Goal: Check status: Check status

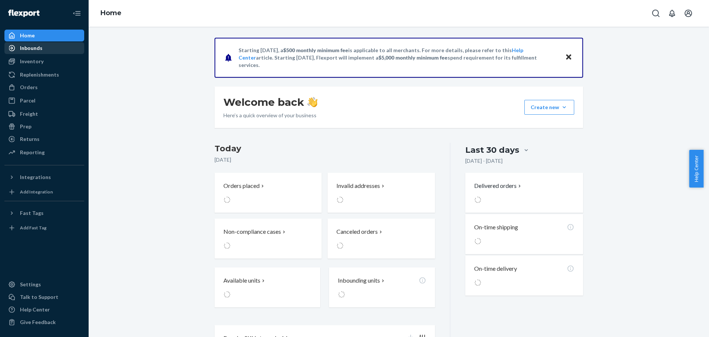
click at [36, 52] on div "Inbounds" at bounding box center [44, 48] width 78 height 10
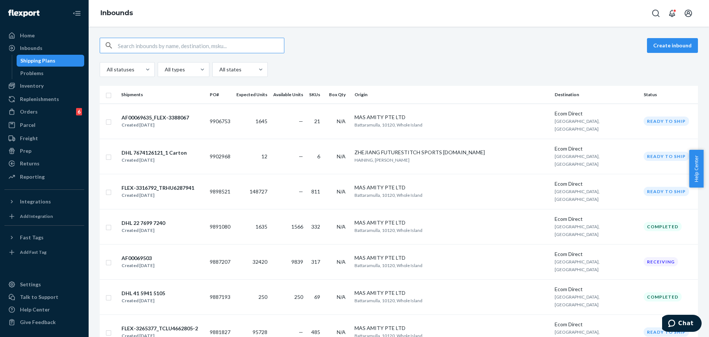
click at [322, 58] on div "Create inbound All statuses All types All states" at bounding box center [399, 57] width 599 height 39
click at [234, 116] on td "9906753" at bounding box center [220, 120] width 27 height 35
click at [242, 116] on div "Create inbound All statuses All types All states Shipments PO# Expected Units A…" at bounding box center [399, 182] width 621 height 310
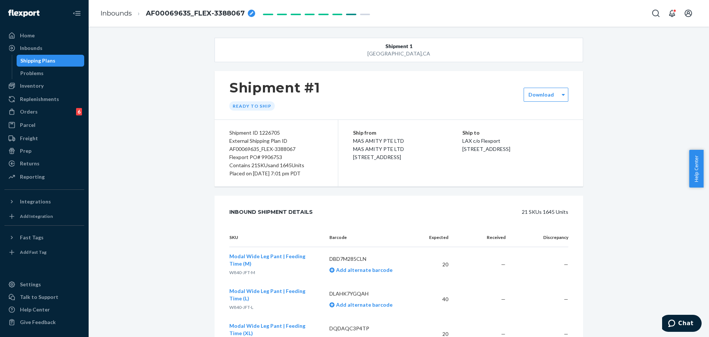
click at [262, 158] on div "Flexport PO# 9906753" at bounding box center [276, 157] width 94 height 8
copy div "9906753"
click at [125, 11] on link "Inbounds" at bounding box center [116, 13] width 31 height 8
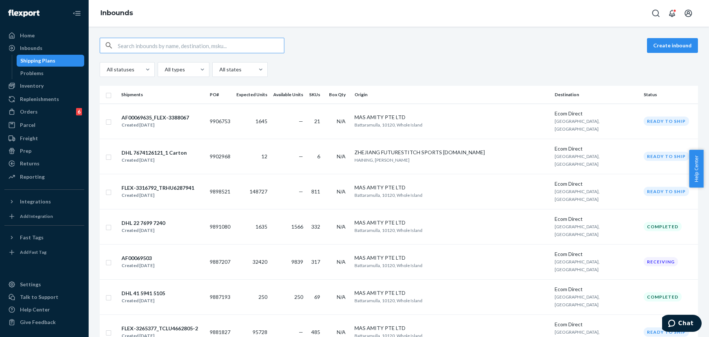
click at [490, 55] on div "Create inbound All statuses All types All states" at bounding box center [399, 57] width 599 height 39
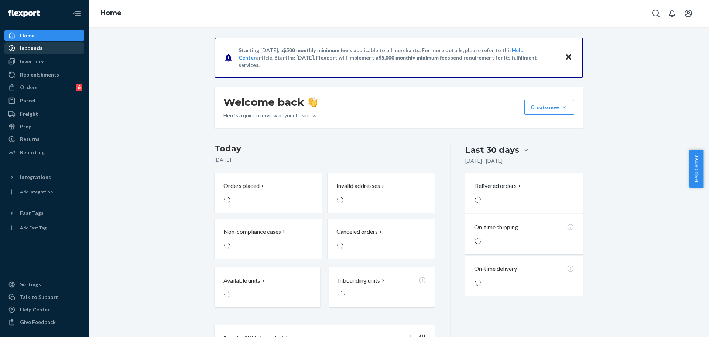
click at [27, 48] on div "Inbounds" at bounding box center [31, 47] width 23 height 7
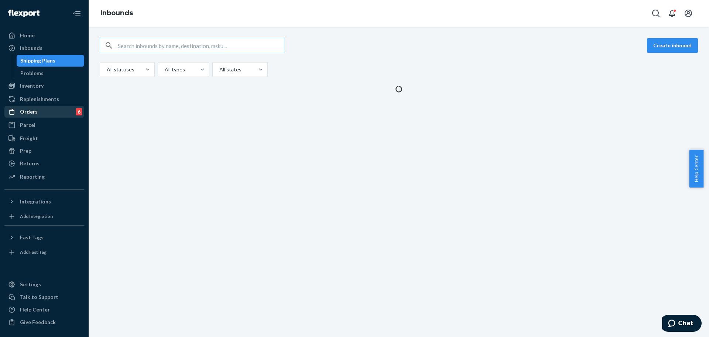
click at [38, 107] on div "Orders 6" at bounding box center [44, 111] width 78 height 10
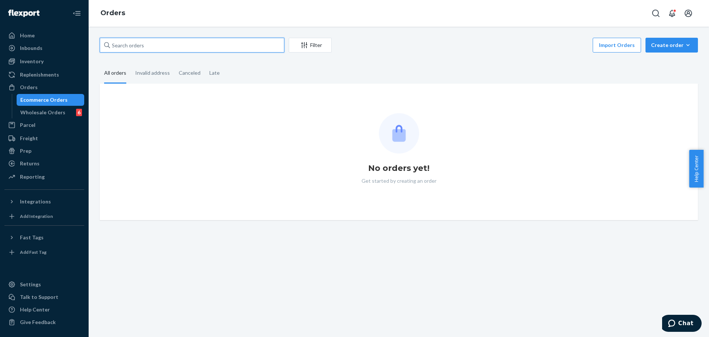
click at [146, 49] on input "text" at bounding box center [192, 45] width 185 height 15
paste input "MU02415443273"
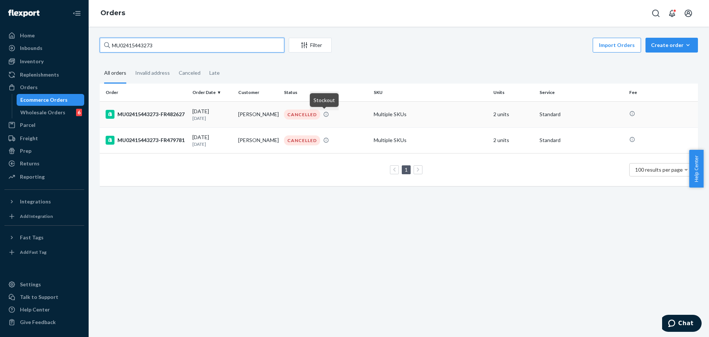
type input "MU02415443273"
click at [325, 116] on icon at bounding box center [326, 114] width 6 height 6
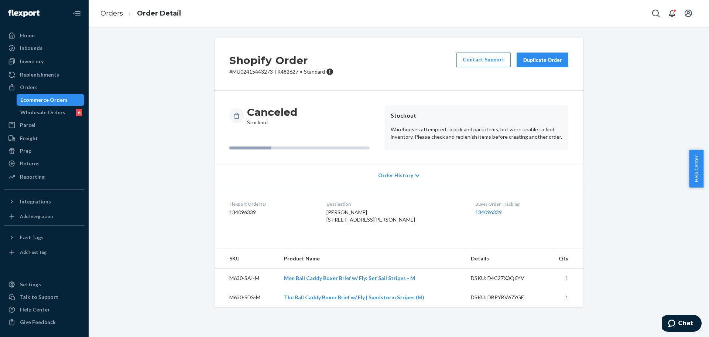
click at [57, 100] on div "Ecommerce Orders" at bounding box center [43, 99] width 47 height 7
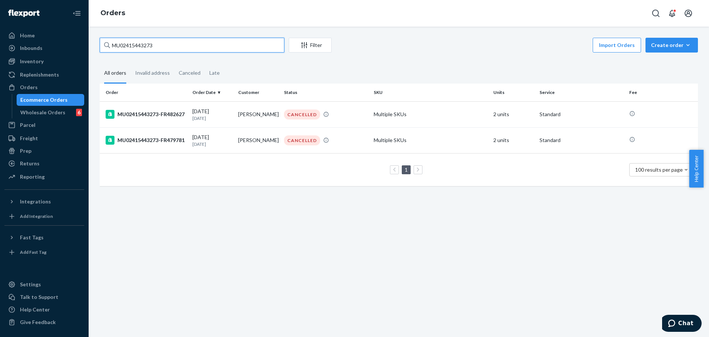
click at [192, 46] on input "MU02415443273" at bounding box center [192, 45] width 185 height 15
paste input "FR487548"
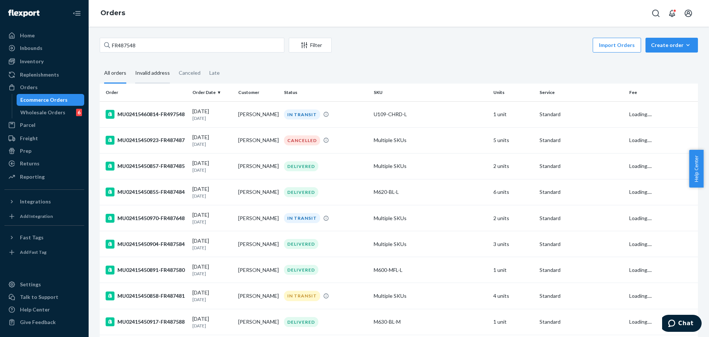
click at [164, 71] on div "Invalid address" at bounding box center [152, 73] width 35 height 20
click at [131, 63] on input "Invalid address" at bounding box center [131, 63] width 0 height 0
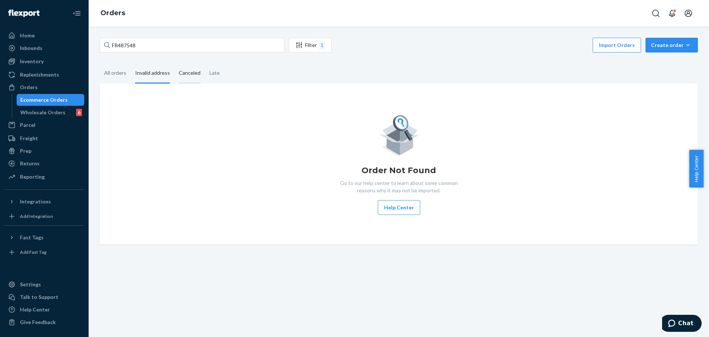
click at [188, 72] on div "Canceled" at bounding box center [190, 73] width 22 height 20
click at [174, 63] on input "Canceled" at bounding box center [174, 63] width 0 height 0
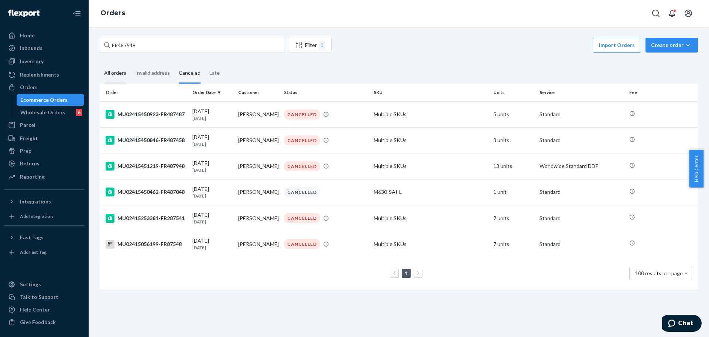
click at [118, 72] on div "All orders" at bounding box center [115, 73] width 22 height 20
click at [100, 63] on input "All orders" at bounding box center [100, 63] width 0 height 0
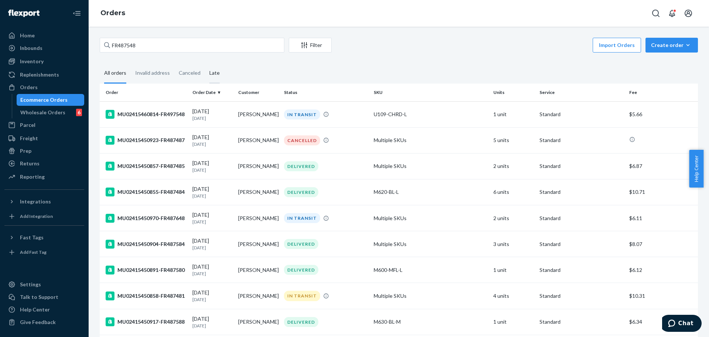
click at [220, 68] on div "Late" at bounding box center [214, 73] width 19 height 20
click at [205, 63] on input "Late" at bounding box center [205, 63] width 0 height 0
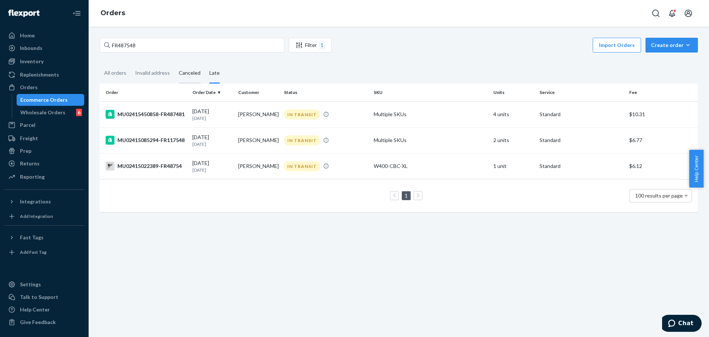
click at [192, 72] on div "Canceled" at bounding box center [190, 73] width 22 height 20
click at [174, 63] on input "Canceled" at bounding box center [174, 63] width 0 height 0
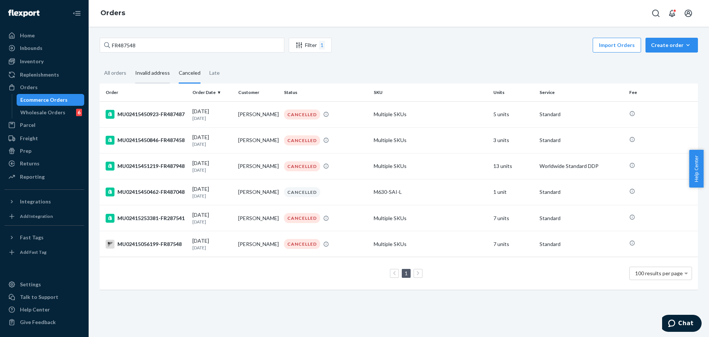
click at [161, 74] on div "Invalid address" at bounding box center [152, 73] width 35 height 20
click at [131, 63] on input "Invalid address" at bounding box center [131, 63] width 0 height 0
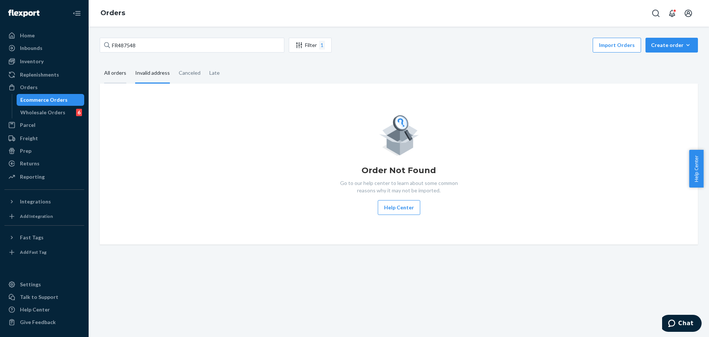
click at [127, 74] on div "All orders" at bounding box center [115, 73] width 31 height 20
click at [100, 63] on input "All orders" at bounding box center [100, 63] width 0 height 0
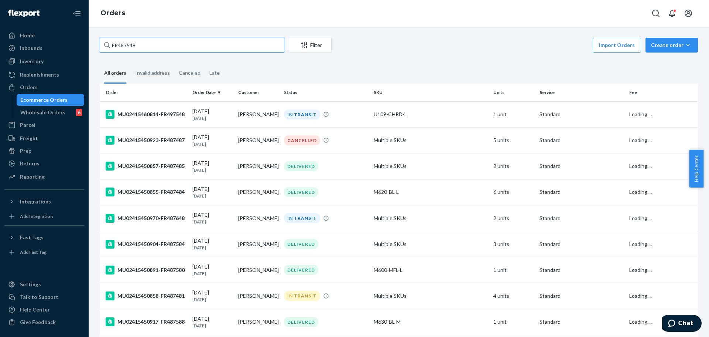
click at [190, 48] on input "FR487548" at bounding box center [192, 45] width 185 height 15
paste input "MU02415445800"
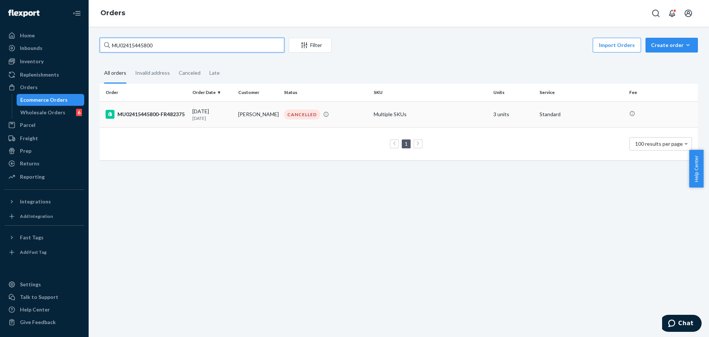
type input "MU02415445800"
click at [182, 113] on div "MU02415445800-FR482375" at bounding box center [146, 114] width 81 height 9
